Goal: Information Seeking & Learning: Understand process/instructions

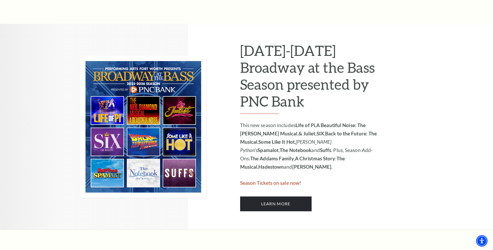
scroll to position [234, 0]
click at [288, 184] on span "Season Tickets on sale now!" at bounding box center [271, 183] width 62 height 6
click at [276, 205] on link "Learn More" at bounding box center [275, 203] width 71 height 15
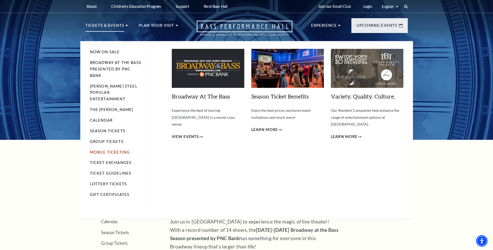
click at [105, 150] on link "Mobile Ticketing" at bounding box center [110, 152] width 40 height 4
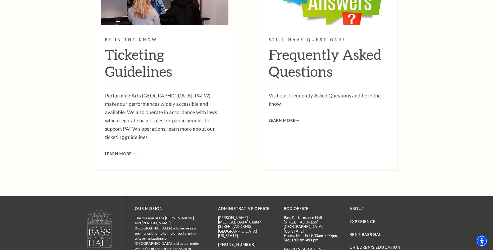
scroll to position [520, 0]
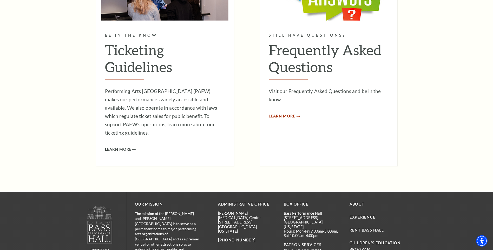
click at [286, 117] on span "Learn More" at bounding box center [282, 116] width 27 height 6
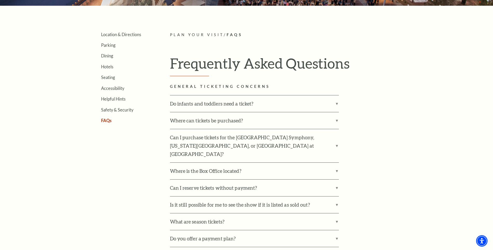
scroll to position [156, 0]
